Goal: Check status: Check status

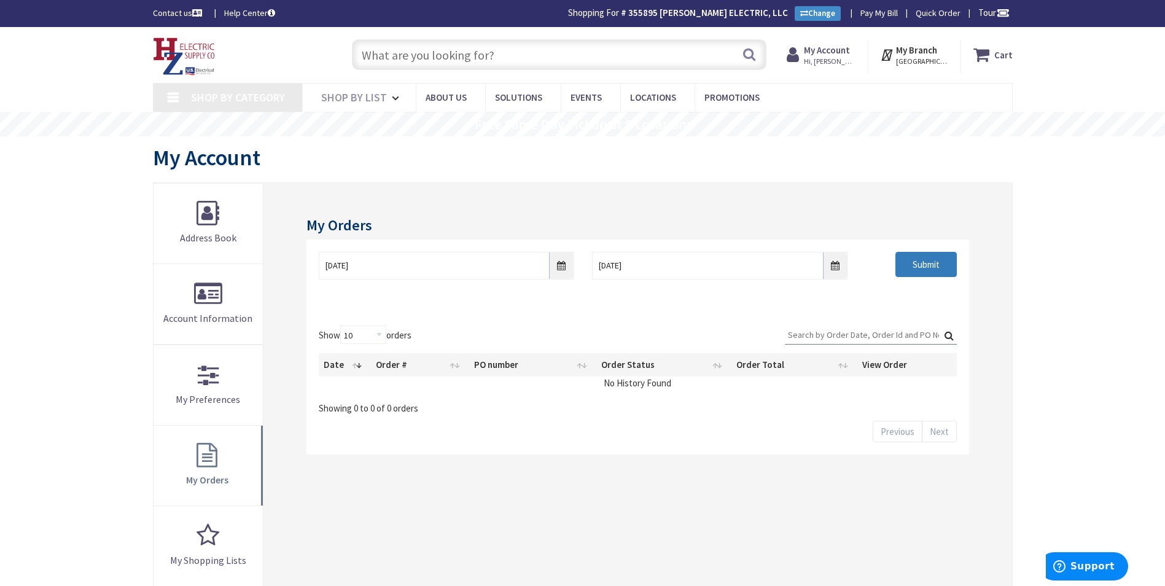
click at [930, 260] on input "Submit" at bounding box center [926, 265] width 61 height 26
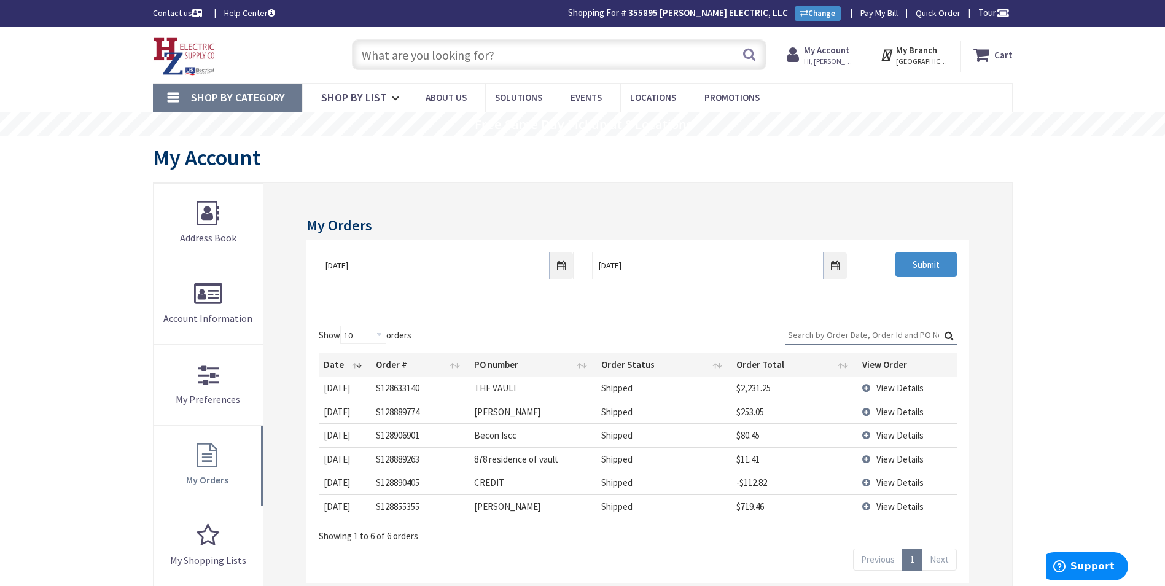
click at [865, 390] on td "View Details" at bounding box center [908, 388] width 100 height 23
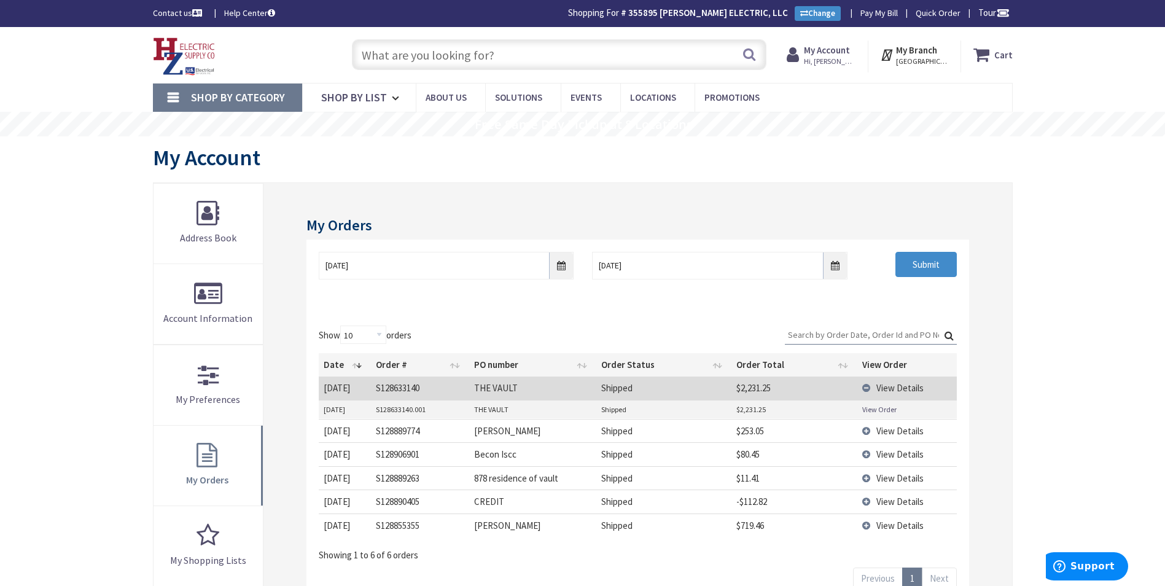
type input "[STREET_ADDRESS]"
click at [872, 408] on link "View Order" at bounding box center [880, 409] width 34 height 10
click at [881, 431] on span "View Details" at bounding box center [900, 431] width 47 height 12
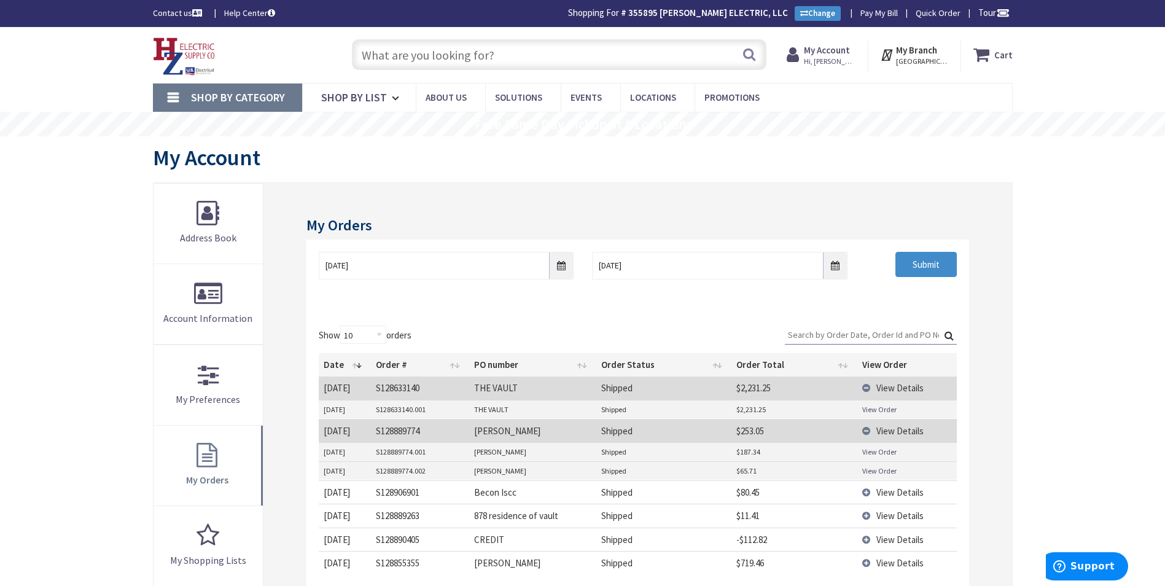
click at [875, 450] on link "View Order" at bounding box center [880, 452] width 34 height 10
click at [883, 469] on link "View Order" at bounding box center [880, 471] width 34 height 10
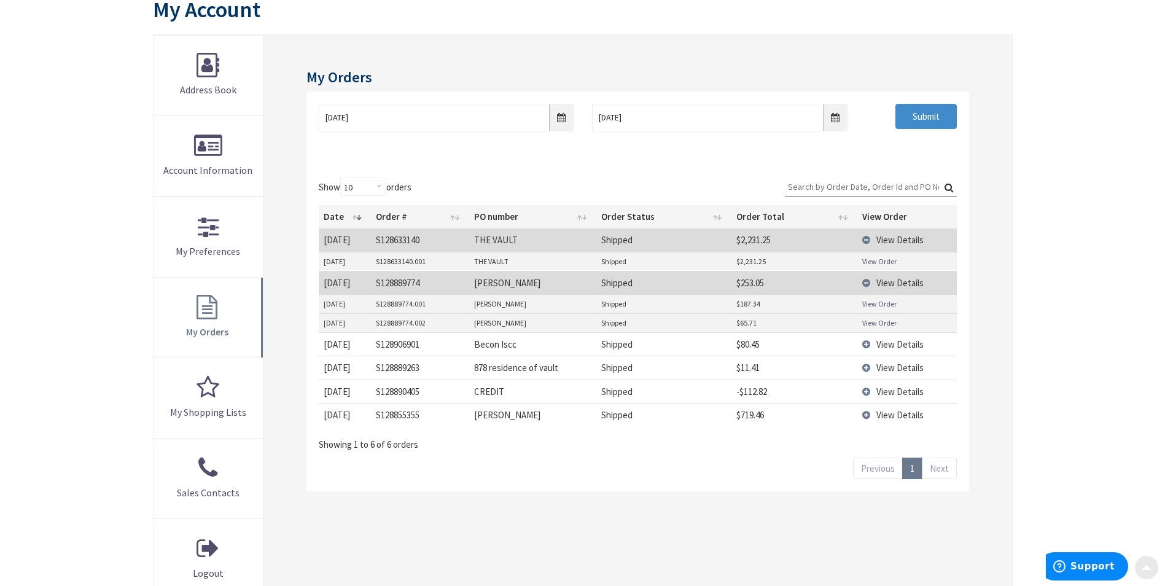
scroll to position [152, 0]
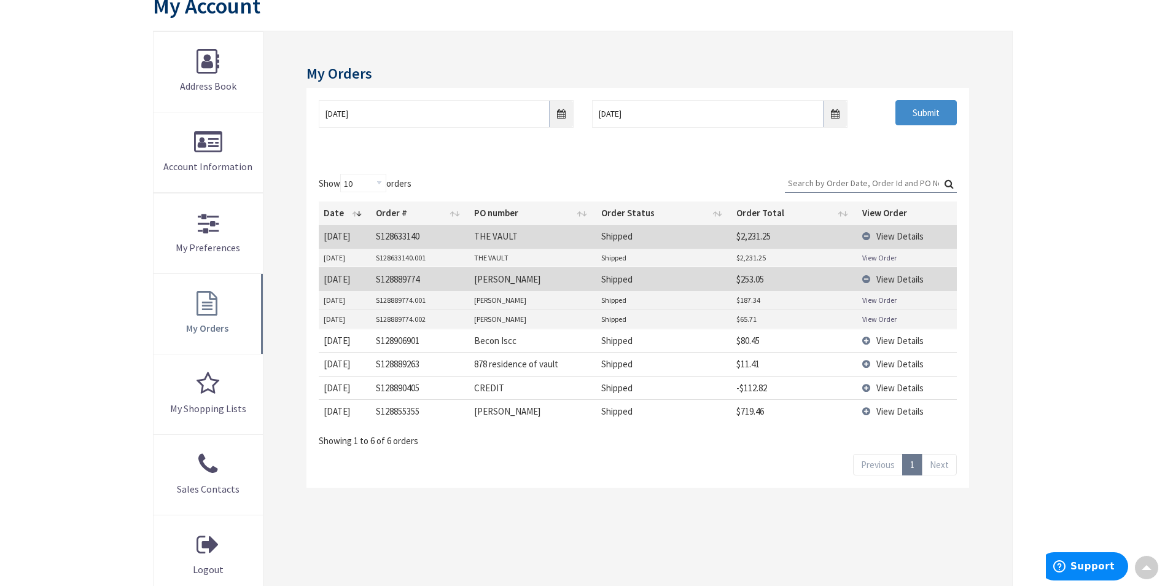
click at [885, 413] on span "View Details" at bounding box center [900, 411] width 47 height 12
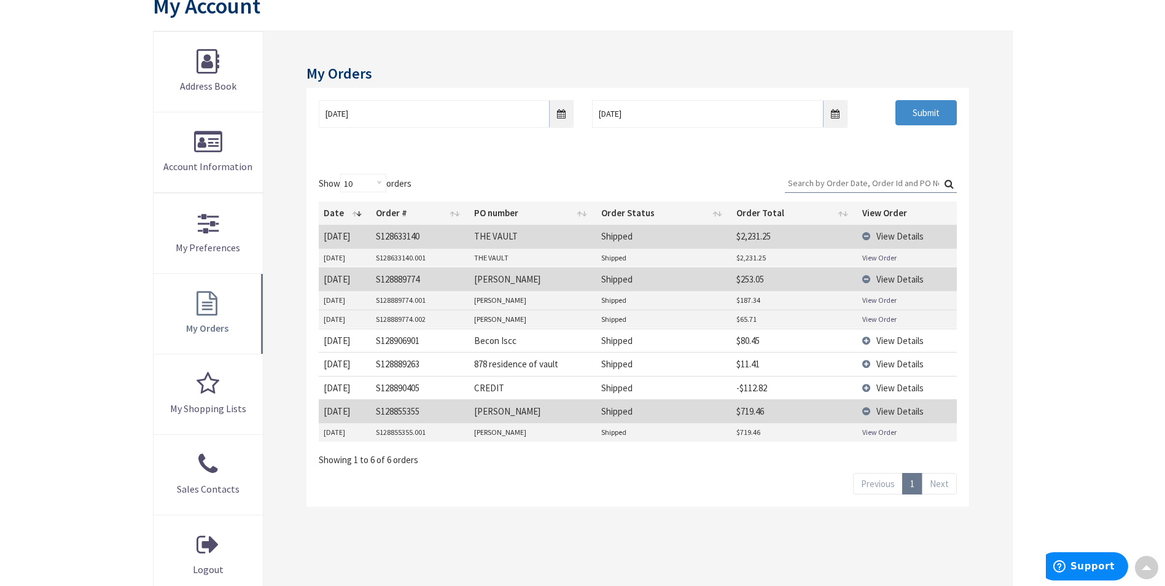
click at [875, 433] on link "View Order" at bounding box center [880, 432] width 34 height 10
click at [564, 112] on input "9/25/2025" at bounding box center [446, 114] width 255 height 28
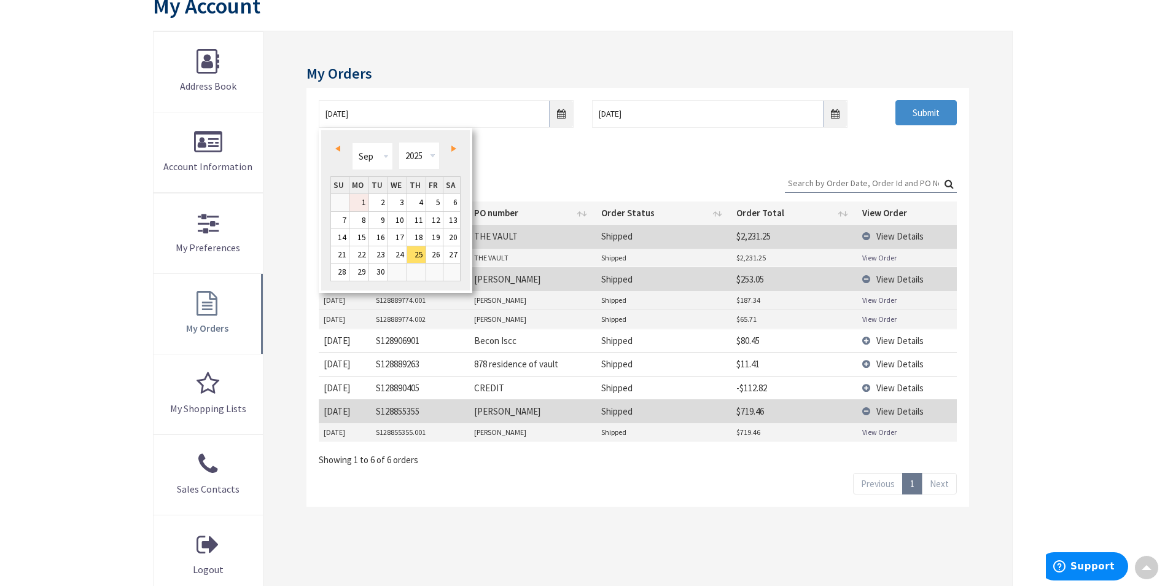
click at [363, 199] on link "1" at bounding box center [359, 202] width 19 height 17
type input "09/01/2025"
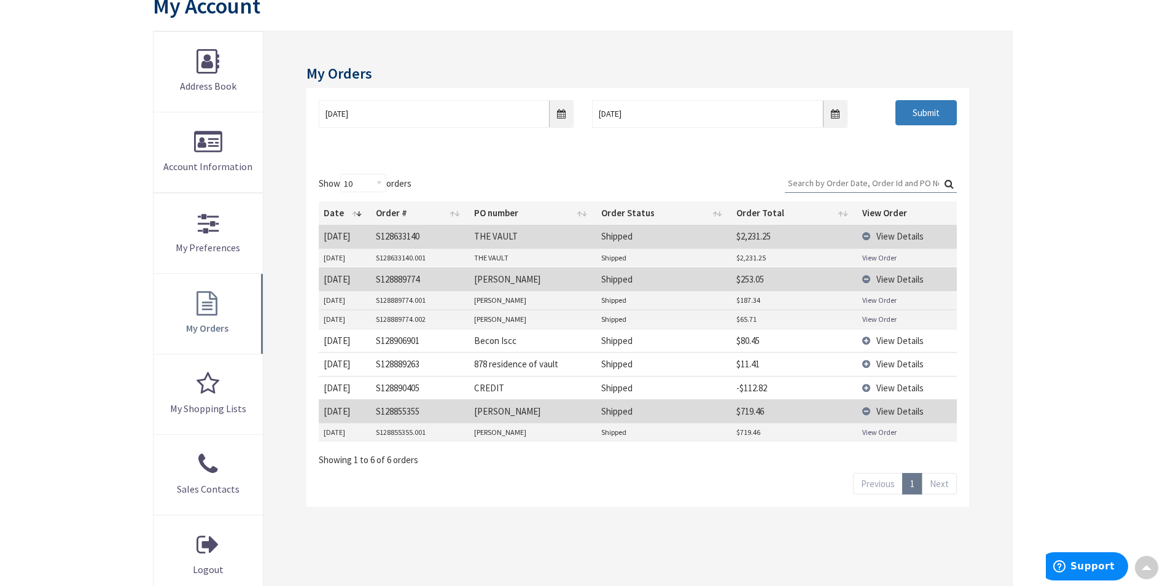
click at [915, 112] on input "Submit" at bounding box center [926, 113] width 61 height 26
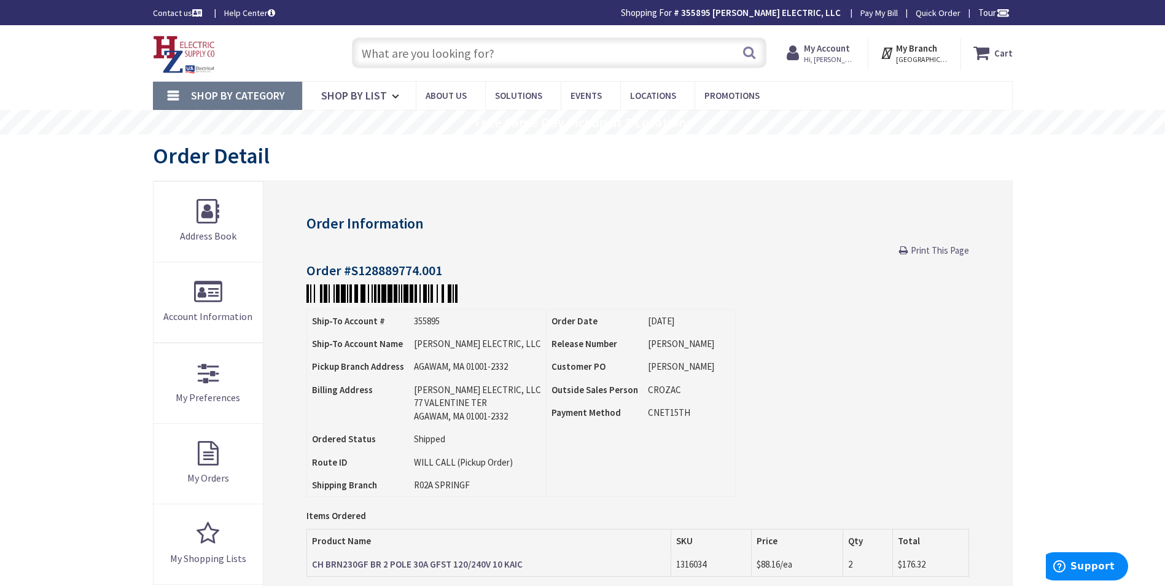
drag, startPoint x: 936, startPoint y: 248, endPoint x: 93, endPoint y: 517, distance: 885.2
click at [936, 248] on span "Print This Page" at bounding box center [940, 251] width 58 height 12
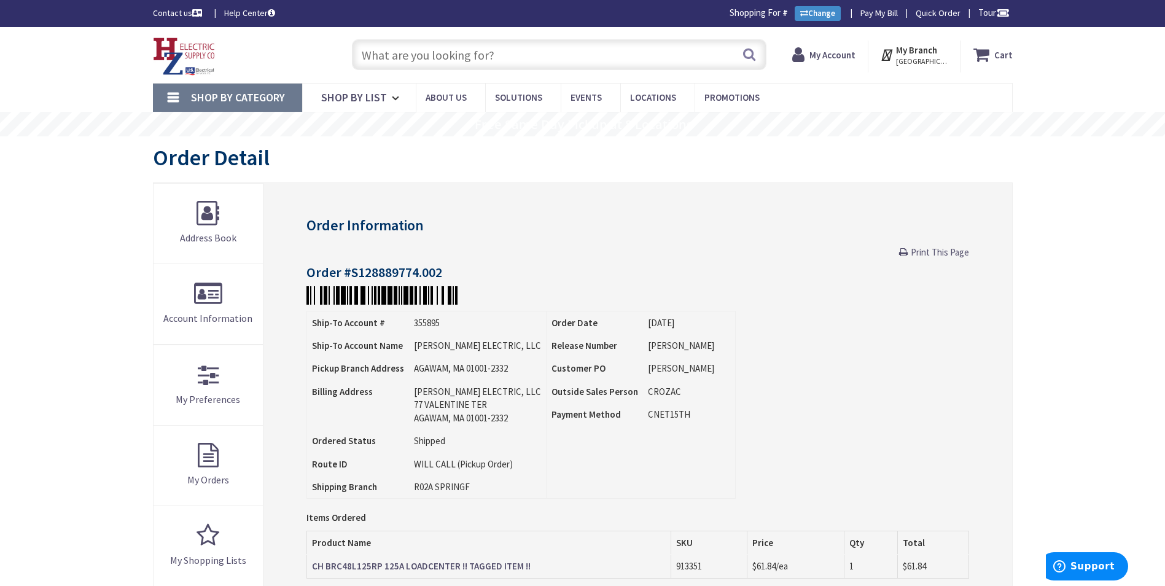
drag, startPoint x: 952, startPoint y: 249, endPoint x: 79, endPoint y: 514, distance: 912.5
click at [952, 249] on span "Print This Page" at bounding box center [940, 252] width 58 height 12
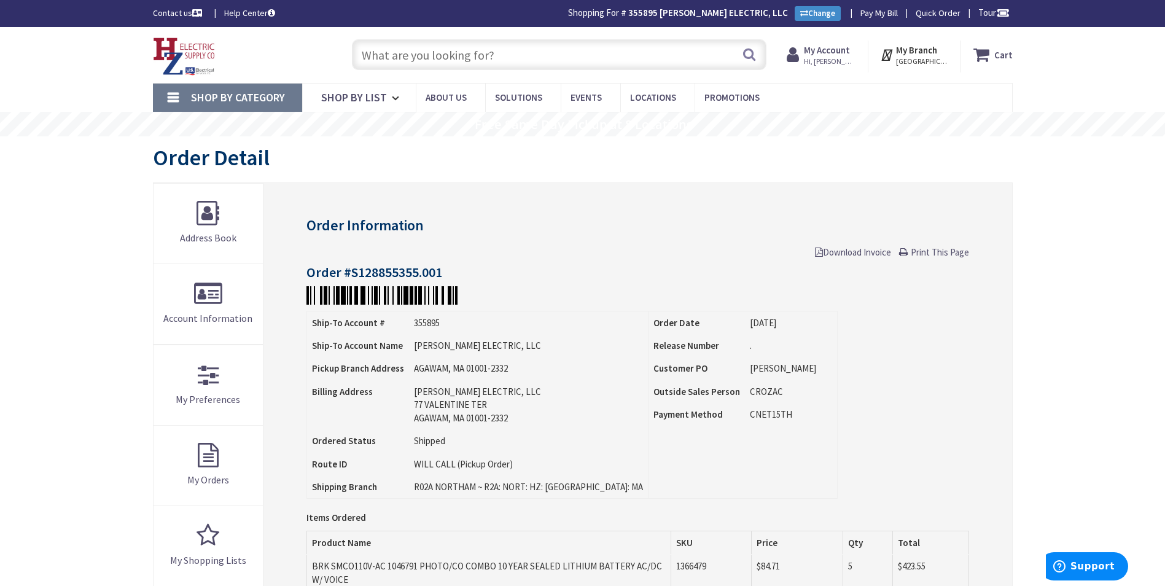
click at [936, 251] on span "Print This Page" at bounding box center [940, 252] width 58 height 12
